Goal: Information Seeking & Learning: Find specific page/section

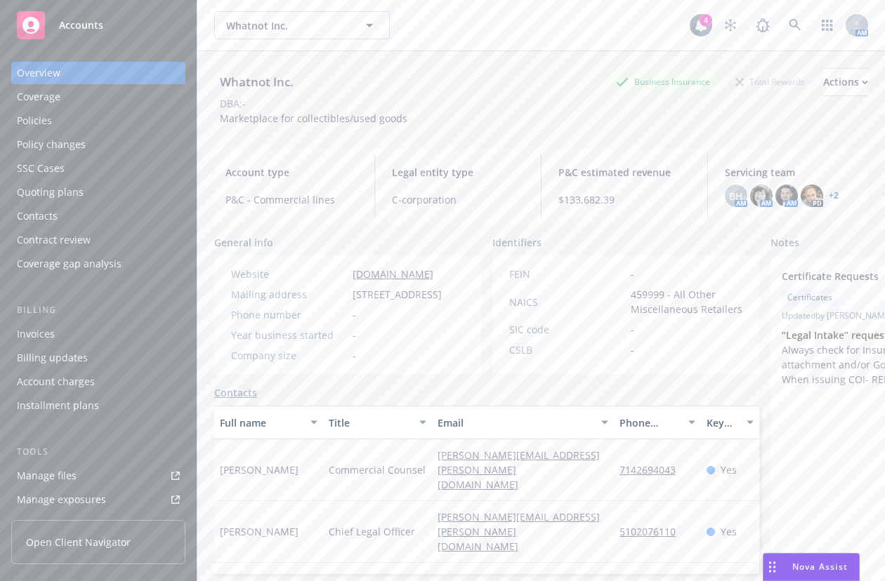
scroll to position [281, 0]
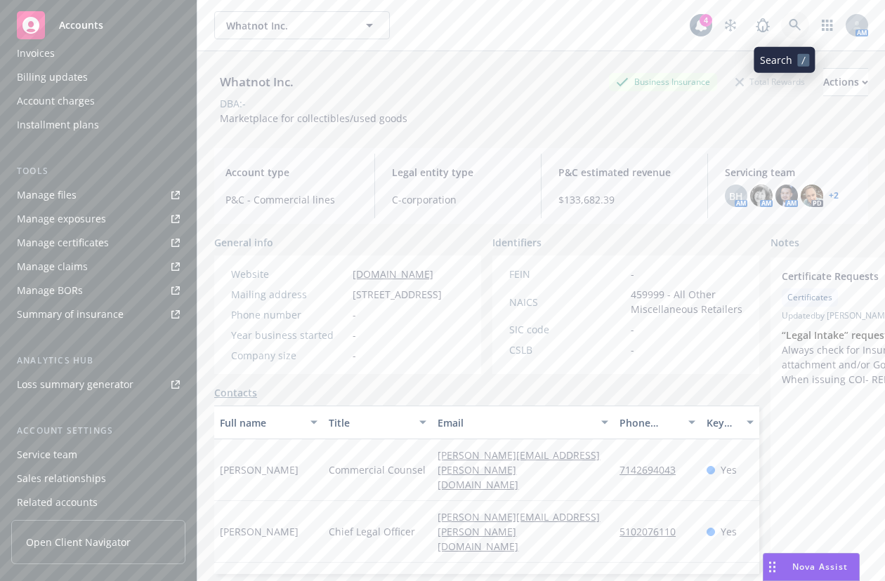
click at [789, 29] on icon at bounding box center [795, 25] width 13 height 13
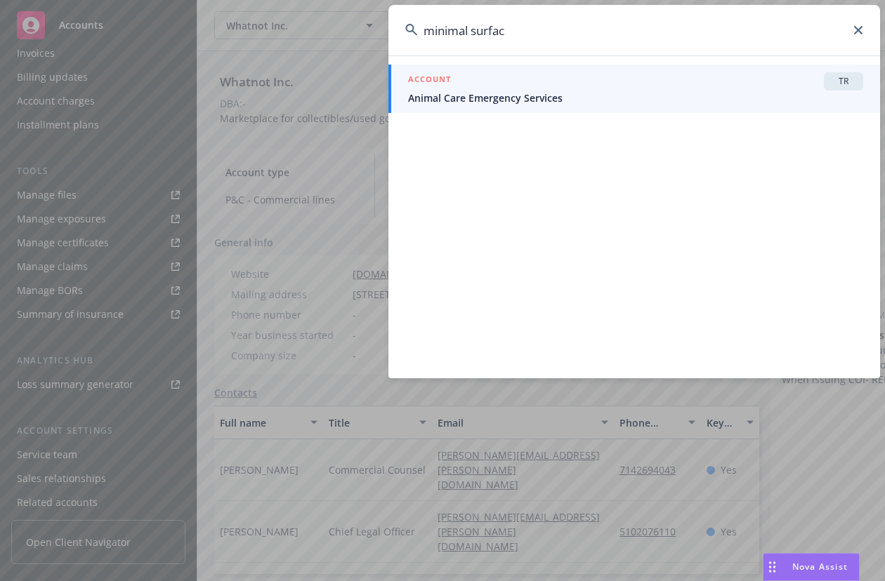
type input "minimal surface"
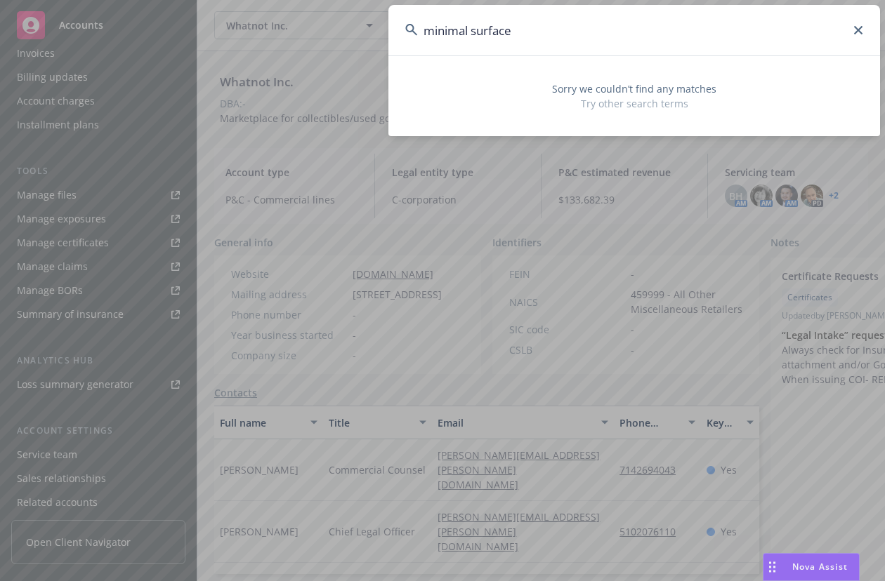
drag, startPoint x: 590, startPoint y: 28, endPoint x: 66, endPoint y: 3, distance: 524.4
click at [209, 15] on div "minimal surface Sorry we couldn’t find any matches Try other search terms" at bounding box center [442, 290] width 885 height 581
